Goal: Transaction & Acquisition: Purchase product/service

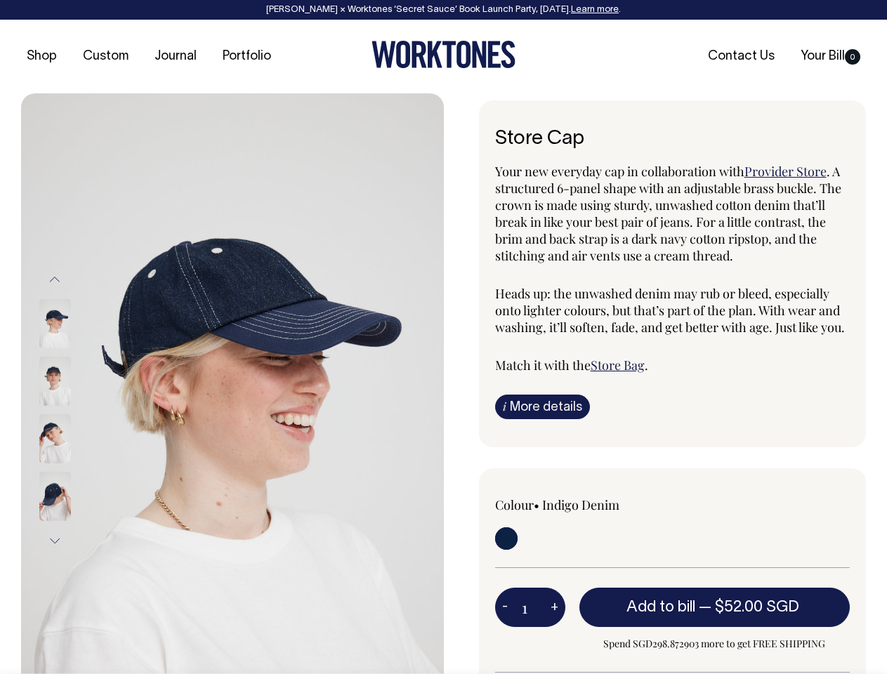
click at [232, 383] on img at bounding box center [232, 409] width 423 height 633
click at [74, 410] on div at bounding box center [74, 439] width 70 height 58
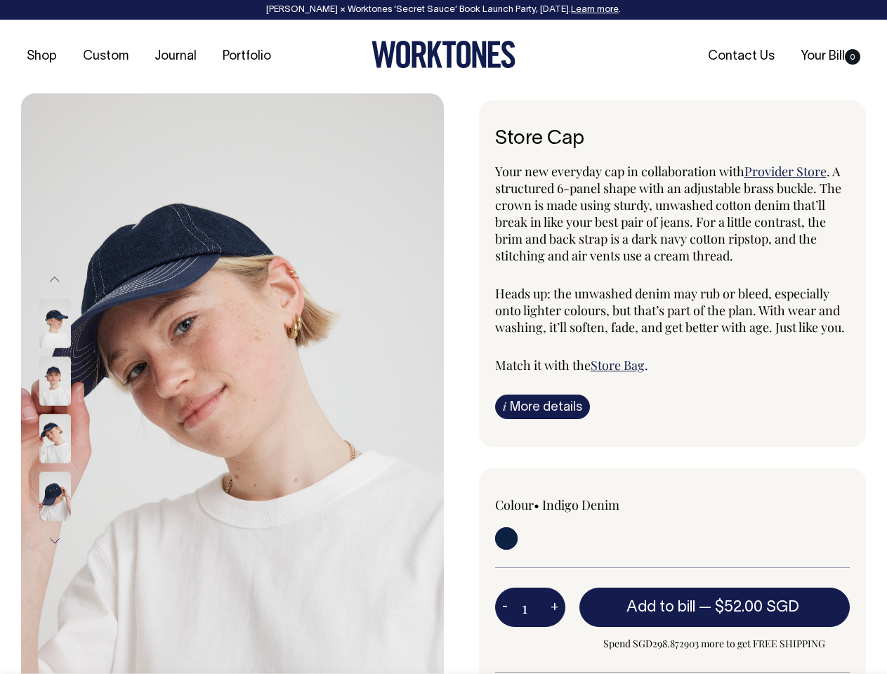
click at [55, 279] on button "Previous" at bounding box center [54, 280] width 21 height 32
click at [74, 468] on div at bounding box center [74, 497] width 70 height 58
click at [55, 541] on button "Next" at bounding box center [54, 541] width 21 height 32
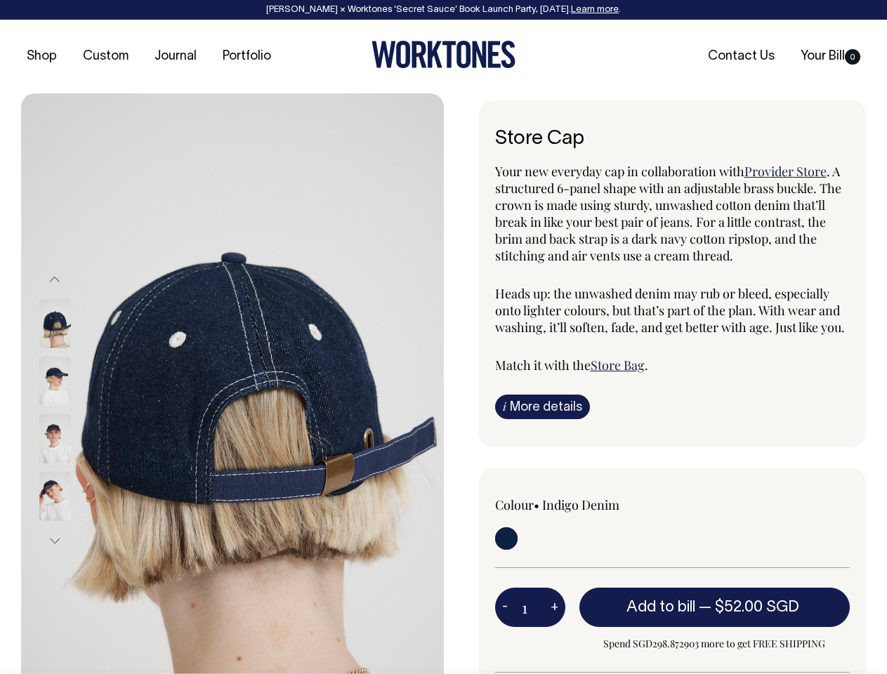
click at [505, 607] on button "-" at bounding box center [505, 607] width 20 height 28
click at [554, 607] on button "+" at bounding box center [554, 607] width 22 height 28
type input "2"
click at [715, 607] on span "— $52.00 SGD" at bounding box center [750, 607] width 104 height 14
